Goal: Contribute content: Contribute content

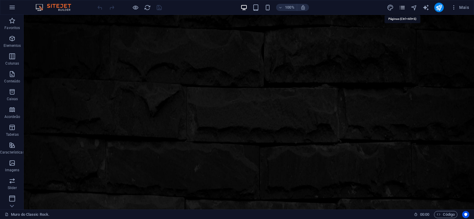
click at [402, 9] on icon "pages" at bounding box center [402, 7] width 7 height 7
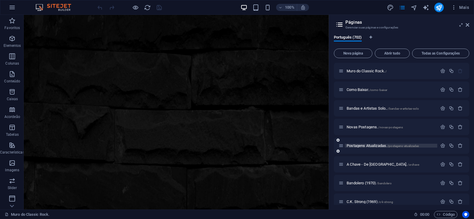
click at [366, 146] on span "Postagens Atualizadas. /postagens-atualizadas" at bounding box center [383, 146] width 72 height 4
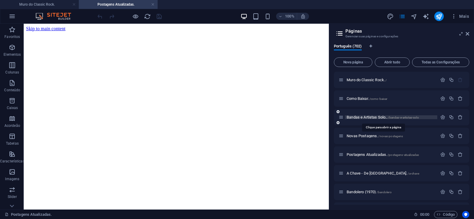
click at [371, 116] on span "Bandas e Artistas Solo.. /bandas-e-artistas-solo" at bounding box center [383, 117] width 72 height 4
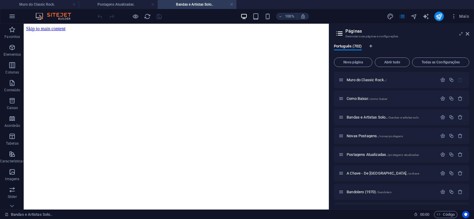
scroll to position [53, 0]
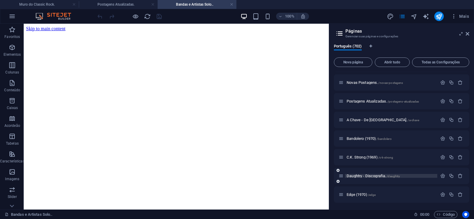
click at [355, 176] on span "Daughtry - Discografia. /daughtry" at bounding box center [373, 176] width 53 height 4
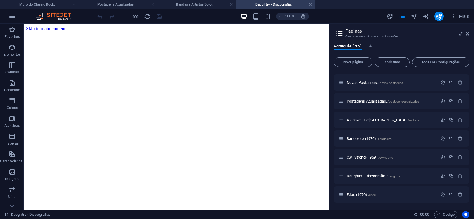
scroll to position [0, 0]
click at [342, 63] on span "Nova página" at bounding box center [353, 62] width 33 height 4
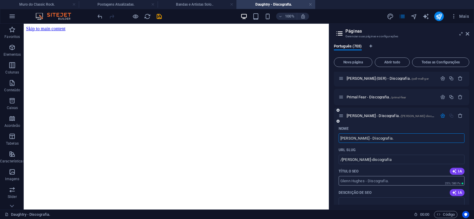
type input "[PERSON_NAME] - Discografia."
type input "/[PERSON_NAME]-discografia"
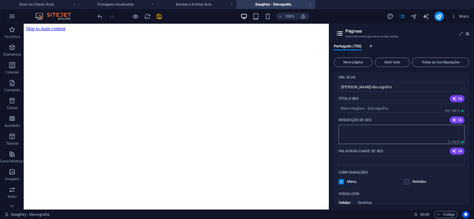
scroll to position [13159, 0]
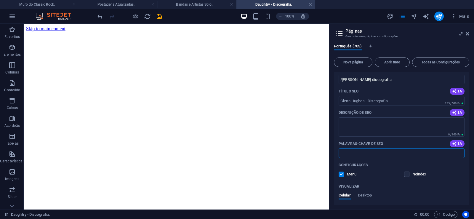
click at [379, 156] on input "Palavras-chave de SEO" at bounding box center [402, 153] width 126 height 9
paste input "[PERSON_NAME] - Discografia. Download."
type input "[PERSON_NAME] - Discografia. Download."
click at [365, 124] on textarea "Descrição de SEO" at bounding box center [402, 126] width 126 height 19
paste textarea "[PERSON_NAME] ([GEOGRAPHIC_DATA], [GEOGRAPHIC_DATA], 21 [PERSON_NAME] de 1952) …"
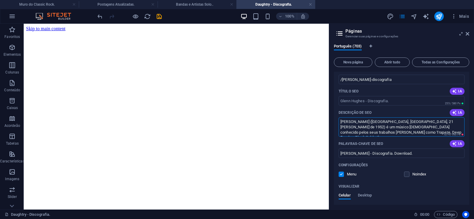
click at [381, 125] on textarea "[PERSON_NAME] ([GEOGRAPHIC_DATA], [GEOGRAPHIC_DATA], 21 [PERSON_NAME] de 1952) …" at bounding box center [402, 126] width 126 height 19
paste textarea
type textarea "[PERSON_NAME] (21 [PERSON_NAME] de 1952) é um músico [DEMOGRAPHIC_DATA] conheci…"
click at [366, 106] on div "Nome [PERSON_NAME] - Discografia. ​ URL SLUG /[PERSON_NAME]-discografia ​ Títul…" at bounding box center [402, 162] width 136 height 236
click at [355, 84] on input "/[PERSON_NAME]-discografia" at bounding box center [402, 79] width 126 height 9
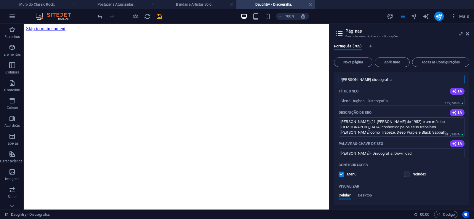
scroll to position [13132, 0]
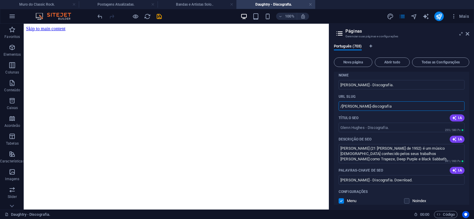
click at [366, 109] on input "/[PERSON_NAME]-discografia" at bounding box center [402, 105] width 126 height 9
drag, startPoint x: 366, startPoint y: 106, endPoint x: 343, endPoint y: 111, distance: 23.3
click at [343, 111] on input "/[PERSON_NAME]-discografia" at bounding box center [402, 105] width 126 height 9
click at [375, 108] on input "/[PERSON_NAME]-discografia" at bounding box center [402, 105] width 126 height 9
drag, startPoint x: 366, startPoint y: 107, endPoint x: 400, endPoint y: 106, distance: 34.4
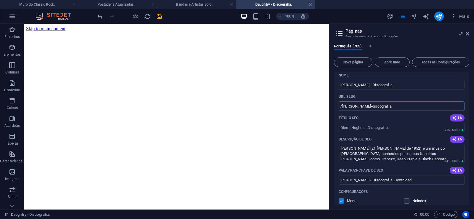
click at [400, 106] on input "/[PERSON_NAME]-discografia" at bounding box center [402, 105] width 126 height 9
type input "/[PERSON_NAME]"
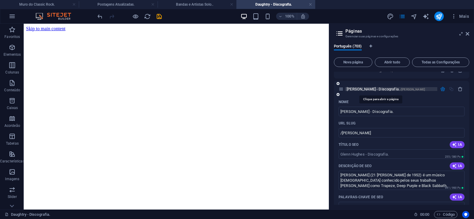
click at [361, 89] on span "[PERSON_NAME] - Discografia. /[PERSON_NAME]" at bounding box center [386, 89] width 79 height 4
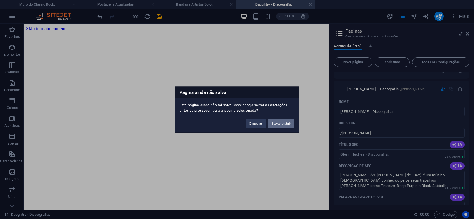
click at [283, 124] on button "Salvar e abrir" at bounding box center [281, 123] width 26 height 9
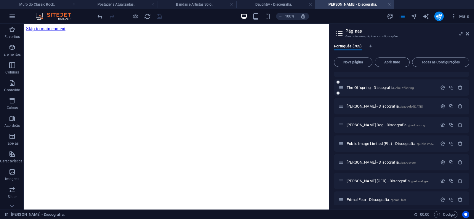
scroll to position [0, 0]
click at [0, 0] on icon at bounding box center [0, 0] width 0 height 0
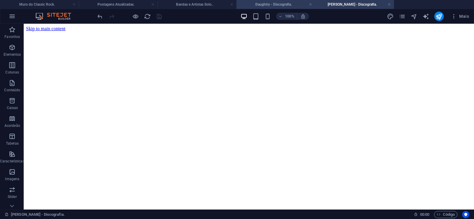
click at [263, 6] on h4 "Daughtry - Discografia." at bounding box center [276, 4] width 79 height 7
click figure
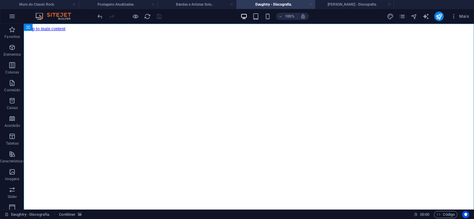
click at [310, 5] on link at bounding box center [311, 5] width 4 height 6
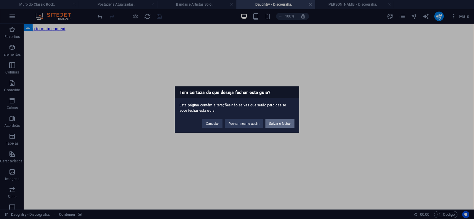
click at [275, 126] on button "Salvar e fechar" at bounding box center [280, 123] width 29 height 9
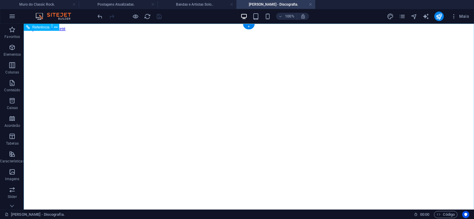
click at [35, 31] on figure at bounding box center [249, 31] width 446 height 0
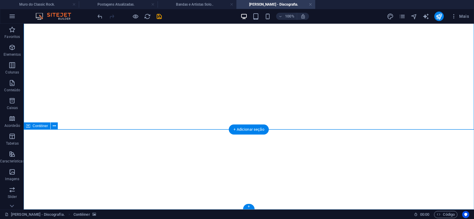
click div "Solte o conteúdo aqui ou Adicionar elementos Colar área de transferência"
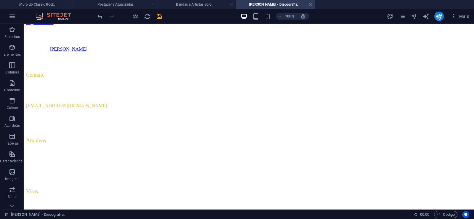
scroll to position [0, 0]
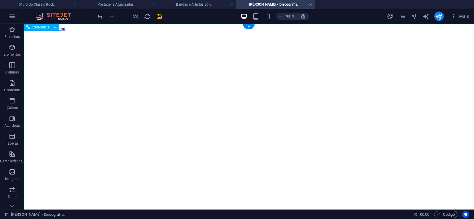
click figure
click div "Daughtry - Discografia."
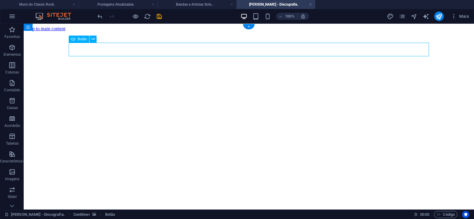
click div "Daughtry - Discografia."
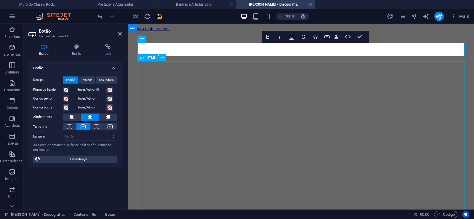
scroll to position [0, 4]
click div "Daughtry é [PERSON_NAME] norte-americana de rock liderada pelo ex-participante …"
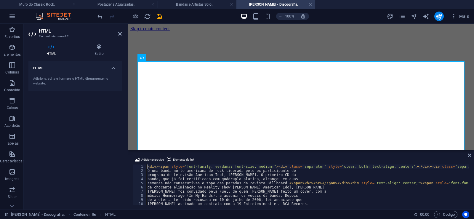
type textarea "[PERSON_NAME] foi convidado pela Fuel, de quem [PERSON_NAME] feito um cover, co…"
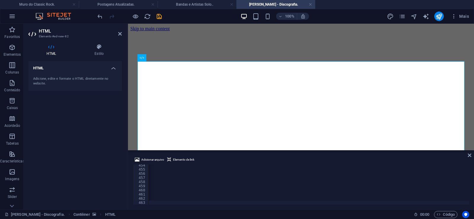
scroll to position [0, 19709]
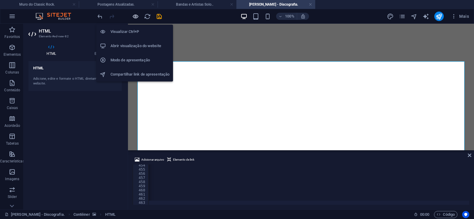
click at [134, 13] on icon "button" at bounding box center [135, 16] width 7 height 7
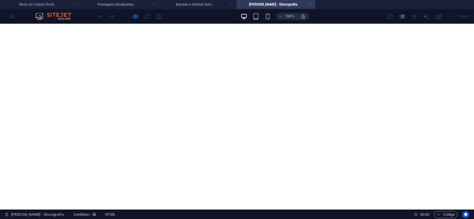
scroll to position [242, 0]
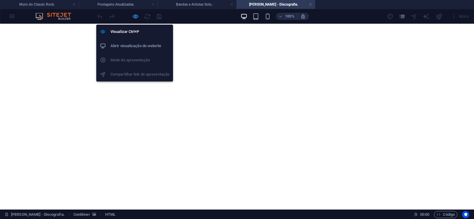
drag, startPoint x: 135, startPoint y: 17, endPoint x: 65, endPoint y: 98, distance: 107.0
click at [135, 17] on icon "button" at bounding box center [135, 16] width 7 height 7
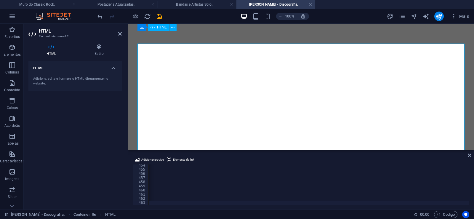
scroll to position [0, 0]
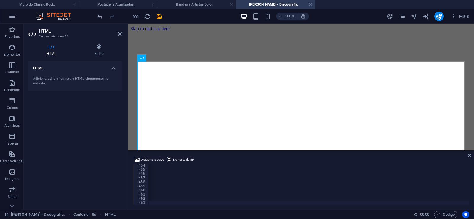
type textarea "07. How Long (5:59)<br />"
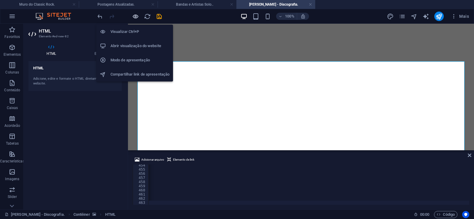
click at [137, 16] on icon "button" at bounding box center [135, 16] width 7 height 7
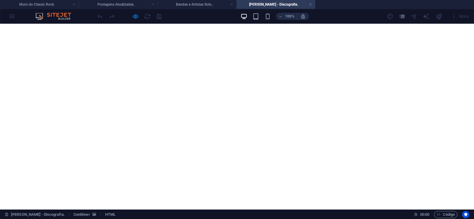
scroll to position [212, 0]
click p "Deixou a escola aos 15 anos para tocar guitarra em [PERSON_NAME] local antes de…"
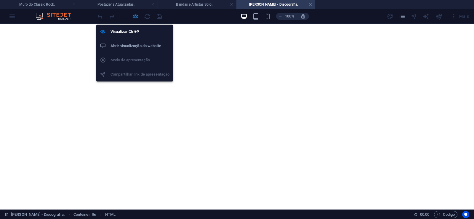
click at [133, 18] on icon "button" at bounding box center [135, 16] width 7 height 7
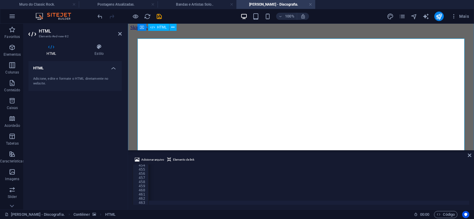
scroll to position [0, 0]
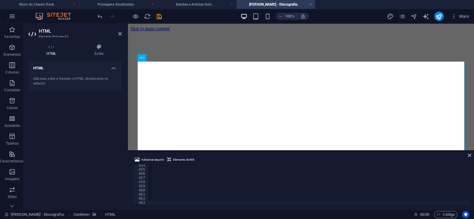
type textarea "05. Steady (6:33)<br />"
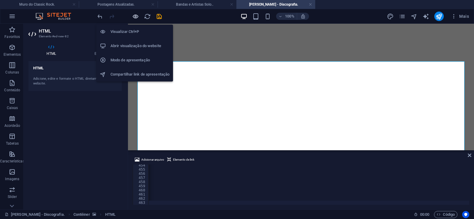
click at [138, 18] on icon "button" at bounding box center [135, 16] width 7 height 7
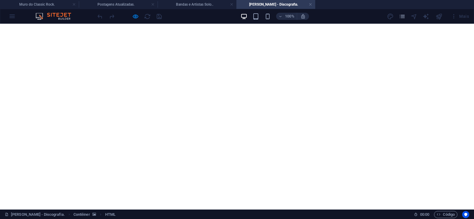
scroll to position [5891, 0]
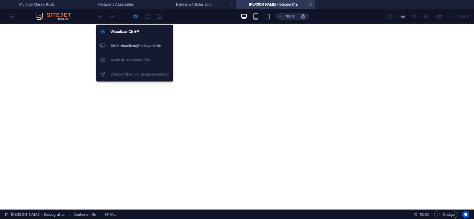
click at [134, 17] on icon "button" at bounding box center [135, 16] width 7 height 7
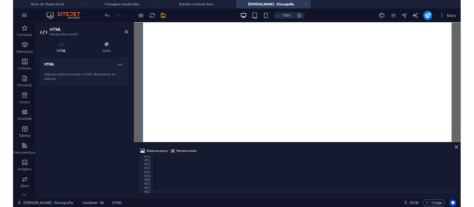
scroll to position [0, 19688]
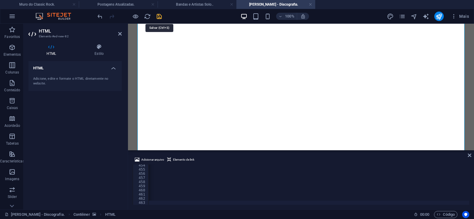
click at [160, 19] on icon "save" at bounding box center [159, 16] width 7 height 7
click at [313, 4] on h4 "[PERSON_NAME] - Discografia." at bounding box center [276, 4] width 79 height 7
click at [312, 5] on link at bounding box center [311, 5] width 4 height 6
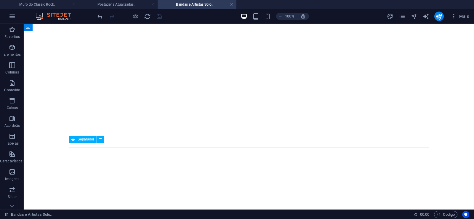
scroll to position [4311, 0]
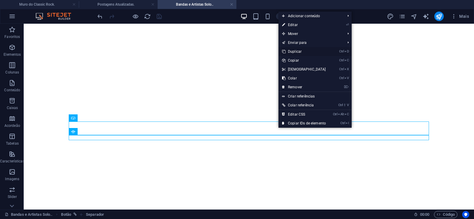
drag, startPoint x: 293, startPoint y: 50, endPoint x: 265, endPoint y: 60, distance: 29.8
click at [293, 50] on link "Ctrl D Duplicar" at bounding box center [304, 51] width 51 height 9
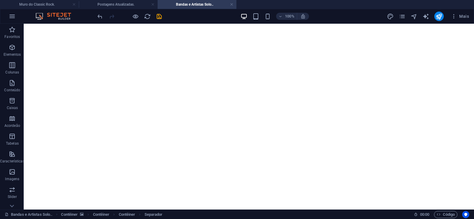
drag, startPoint x: 277, startPoint y: 151, endPoint x: 269, endPoint y: 134, distance: 19.2
drag, startPoint x: 275, startPoint y: 125, endPoint x: 272, endPoint y: 134, distance: 9.9
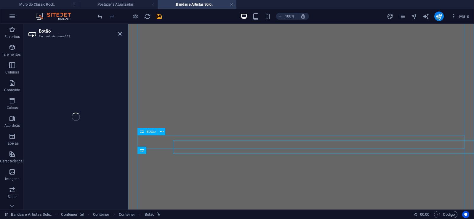
select select "px"
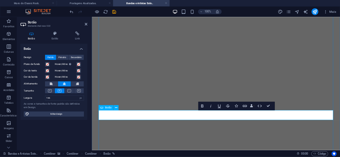
scroll to position [0, 2]
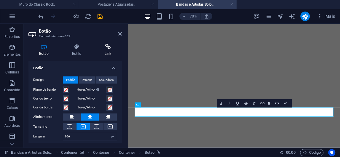
click at [110, 47] on icon at bounding box center [108, 47] width 28 height 6
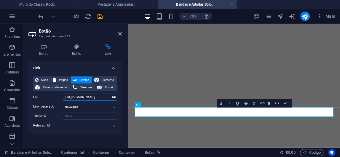
drag, startPoint x: 87, startPoint y: 98, endPoint x: 106, endPoint y: 97, distance: 18.7
click at [106, 97] on input "[URL][DOMAIN_NAME]" at bounding box center [90, 97] width 54 height 7
click at [103, 98] on input "[URL][DOMAIN_NAME]" at bounding box center [90, 97] width 54 height 7
drag, startPoint x: 88, startPoint y: 98, endPoint x: 108, endPoint y: 98, distance: 19.6
click at [108, 98] on input "[URL][DOMAIN_NAME]" at bounding box center [90, 97] width 54 height 7
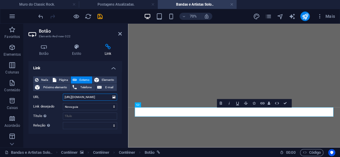
paste input "[PERSON_NAME]"
drag, startPoint x: 90, startPoint y: 98, endPoint x: 51, endPoint y: 98, distance: 39.4
click at [63, 98] on input "[URL][DOMAIN_NAME][PERSON_NAME]" at bounding box center [90, 97] width 54 height 7
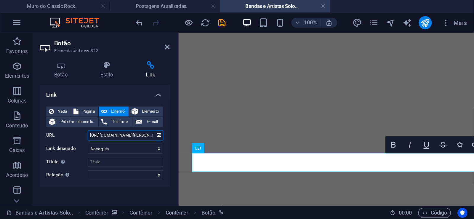
scroll to position [4355, 0]
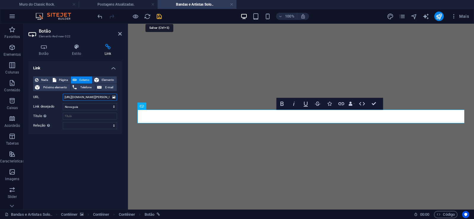
type input "[URL][DOMAIN_NAME][PERSON_NAME]"
click at [157, 16] on icon "save" at bounding box center [159, 16] width 7 height 7
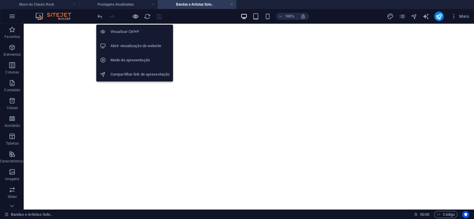
click at [136, 17] on icon "button" at bounding box center [135, 16] width 7 height 7
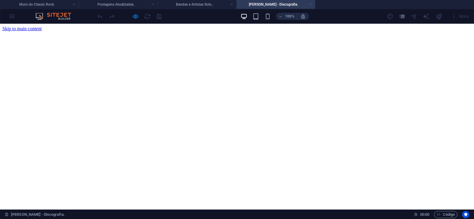
scroll to position [0, 0]
click at [311, 2] on link at bounding box center [311, 5] width 4 height 6
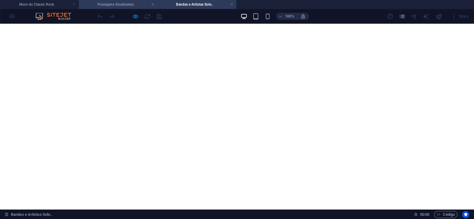
click at [121, 5] on h4 "Postagens Atualizadas." at bounding box center [118, 4] width 79 height 7
click at [197, 4] on h4 "Bandas e Artistas Solo.." at bounding box center [197, 4] width 79 height 7
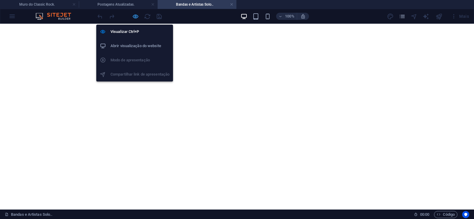
click at [136, 16] on icon "button" at bounding box center [135, 16] width 7 height 7
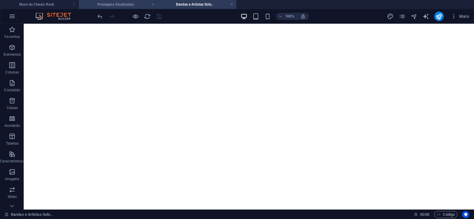
click at [112, 4] on h4 "Postagens Atualizadas." at bounding box center [118, 4] width 79 height 7
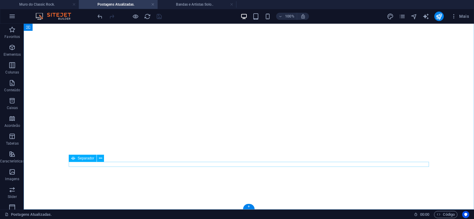
scroll to position [438, 0]
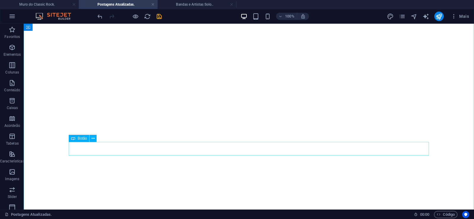
scroll to position [87, 0]
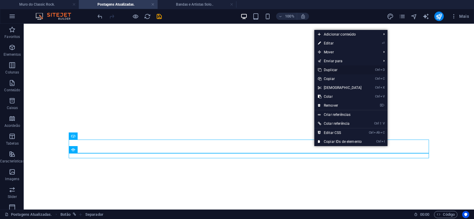
click at [332, 70] on link "Ctrl D Duplicar" at bounding box center [340, 70] width 51 height 9
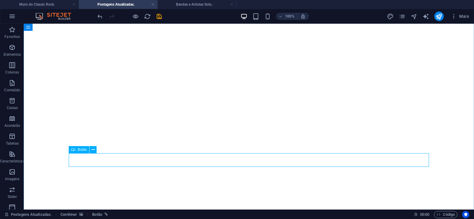
drag, startPoint x: 303, startPoint y: 168, endPoint x: 301, endPoint y: 154, distance: 14.5
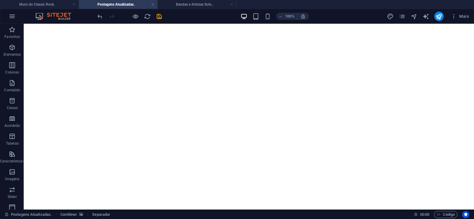
drag, startPoint x: 300, startPoint y: 169, endPoint x: 299, endPoint y: 157, distance: 11.4
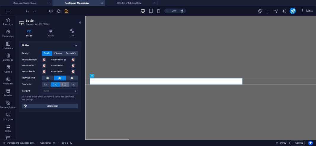
scroll to position [0, 5]
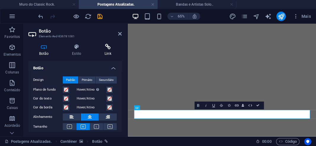
click at [109, 48] on icon at bounding box center [108, 47] width 28 height 6
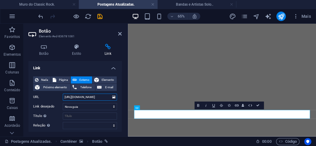
drag, startPoint x: 83, startPoint y: 95, endPoint x: 38, endPoint y: 95, distance: 44.8
click at [63, 95] on input "[URL][DOMAIN_NAME]" at bounding box center [90, 97] width 54 height 7
paste input "[PERSON_NAME]"
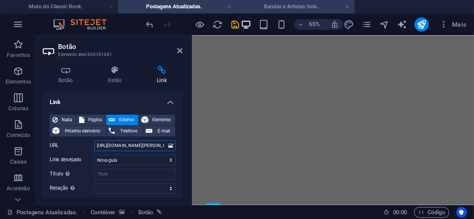
scroll to position [82, 0]
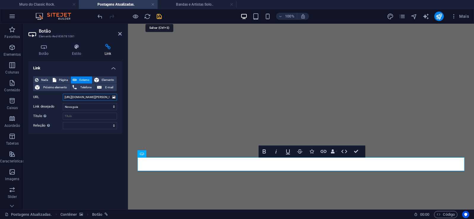
type input "[URL][DOMAIN_NAME][PERSON_NAME]"
click at [159, 16] on icon "save" at bounding box center [159, 16] width 7 height 7
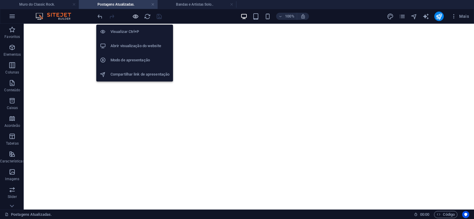
click at [134, 17] on icon "button" at bounding box center [135, 16] width 7 height 7
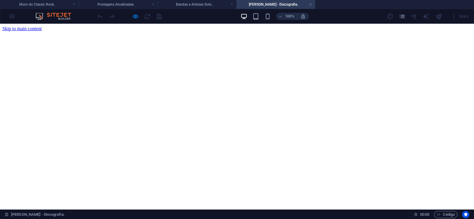
scroll to position [0, 0]
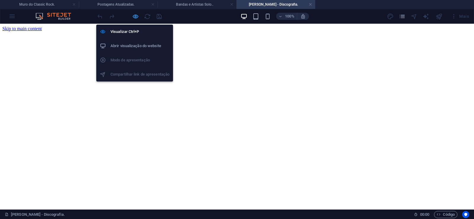
click at [134, 15] on icon "button" at bounding box center [135, 16] width 7 height 7
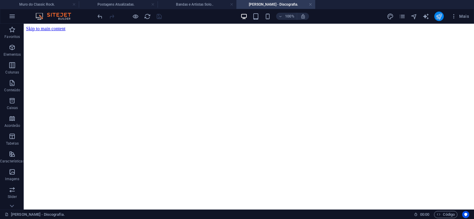
click at [440, 13] on button "publish" at bounding box center [439, 16] width 9 height 9
